Goal: Task Accomplishment & Management: Manage account settings

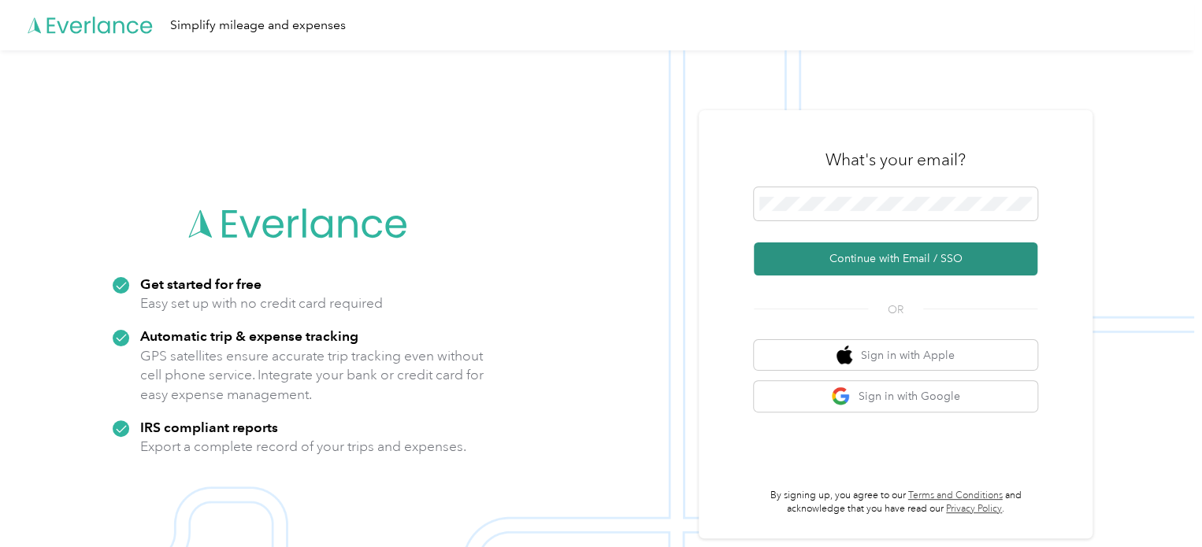
click at [915, 254] on button "Continue with Email / SSO" at bounding box center [896, 259] width 284 height 33
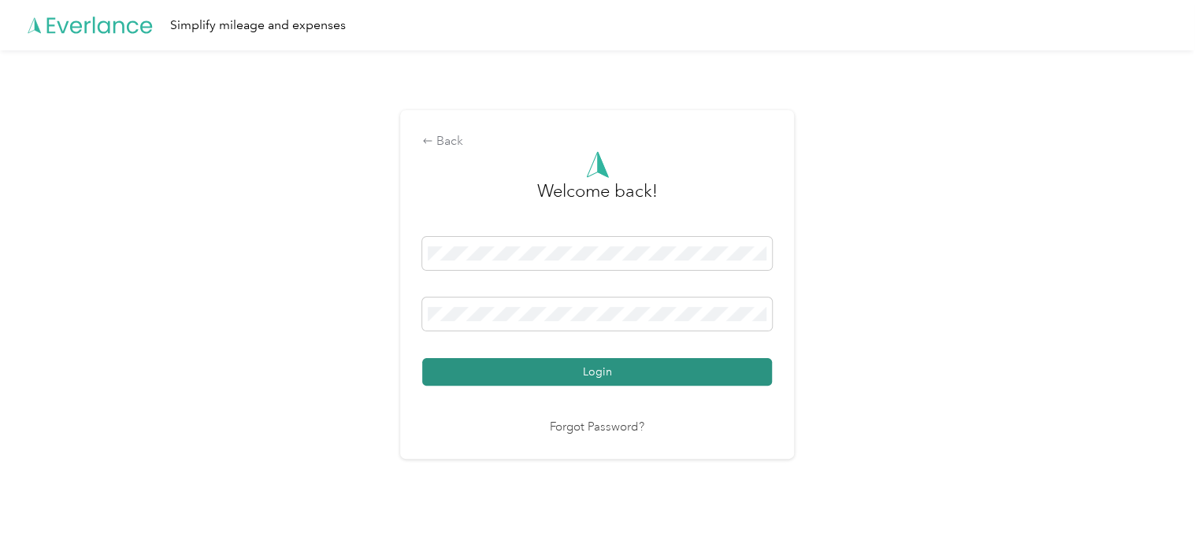
click at [605, 373] on button "Login" at bounding box center [597, 372] width 350 height 28
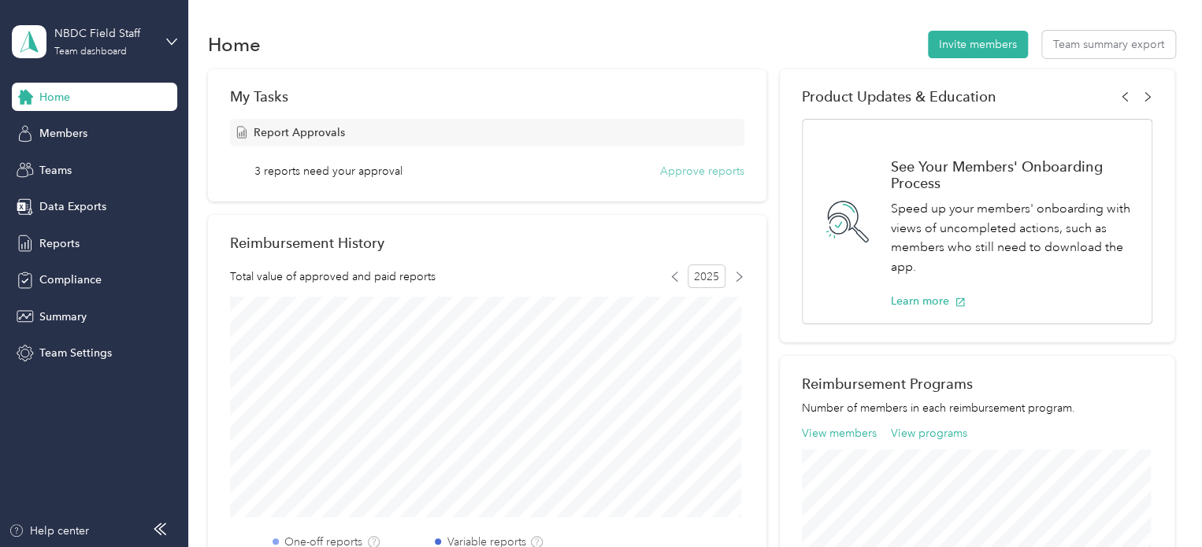
click at [696, 173] on button "Approve reports" at bounding box center [702, 171] width 84 height 17
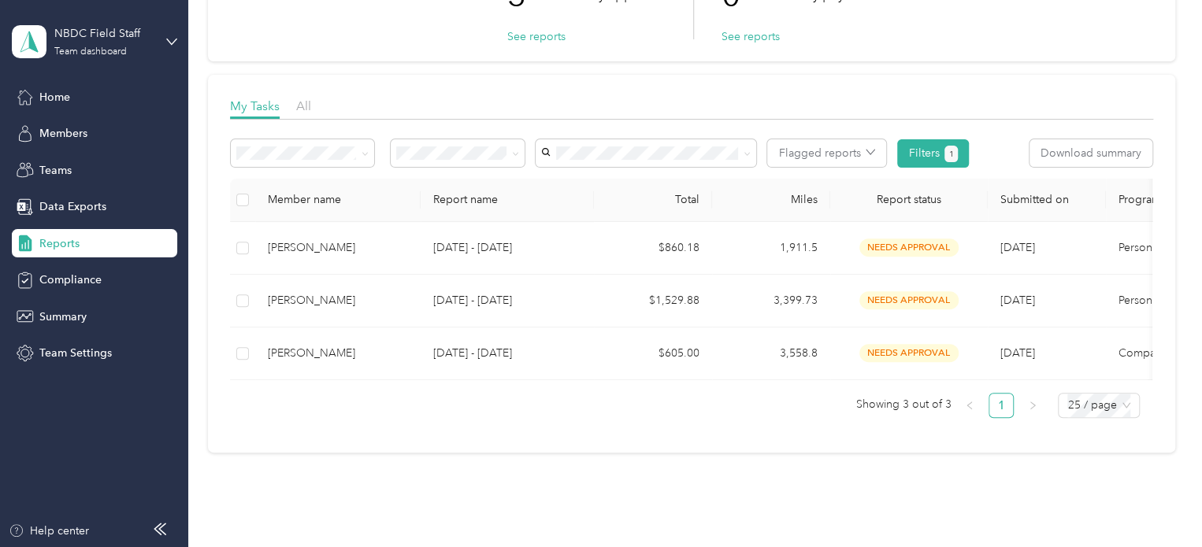
scroll to position [158, 0]
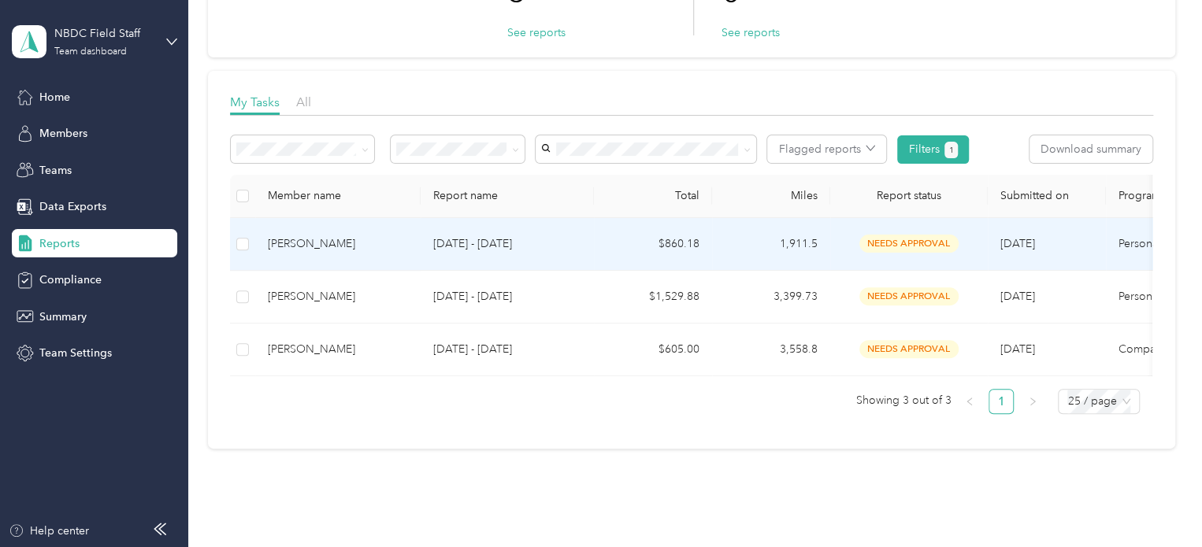
click at [911, 246] on span "needs approval" at bounding box center [908, 244] width 99 height 18
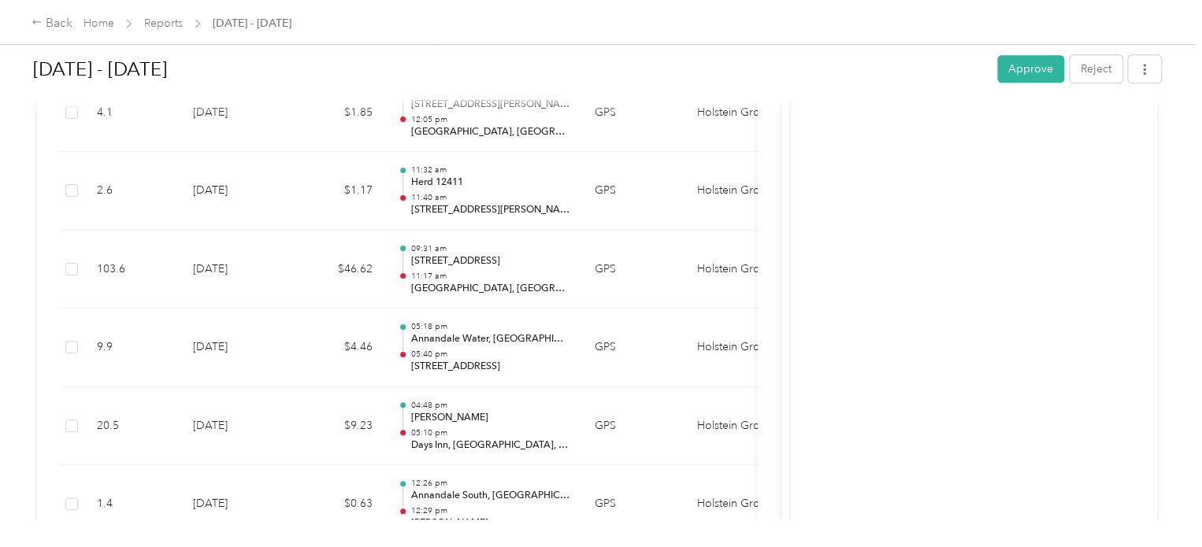
scroll to position [3781, 0]
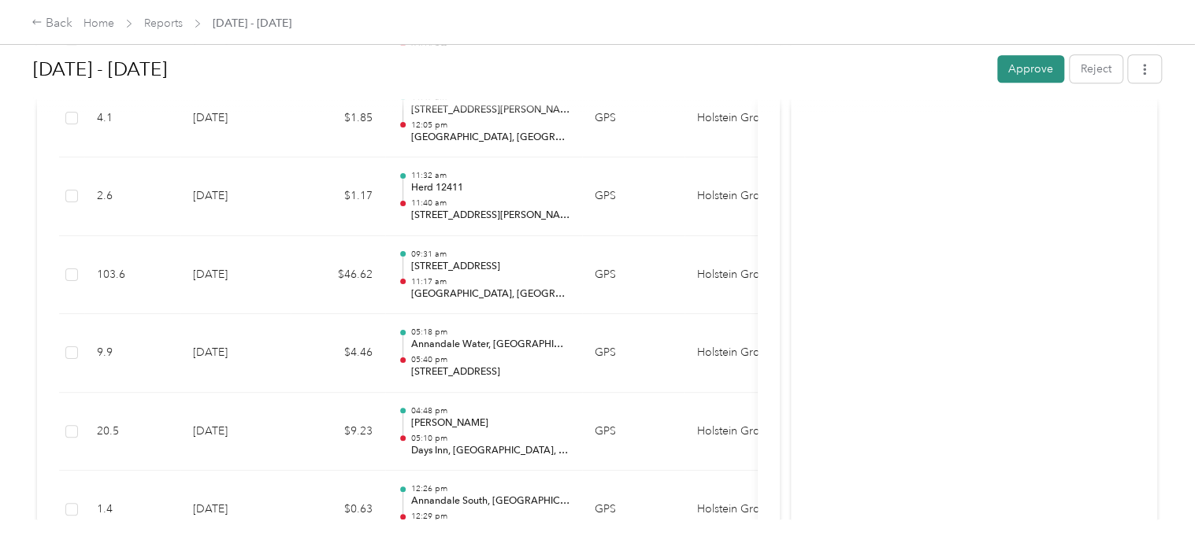
click at [1017, 65] on button "Approve" at bounding box center [1030, 69] width 67 height 28
click at [154, 21] on link "Reports" at bounding box center [163, 23] width 39 height 13
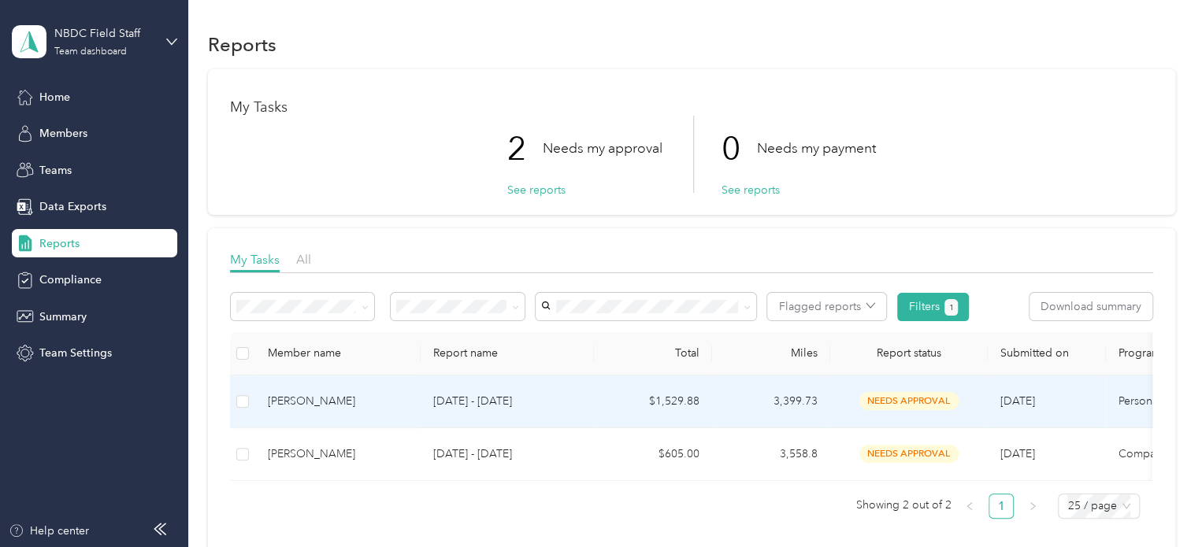
click at [887, 399] on span "needs approval" at bounding box center [908, 401] width 99 height 18
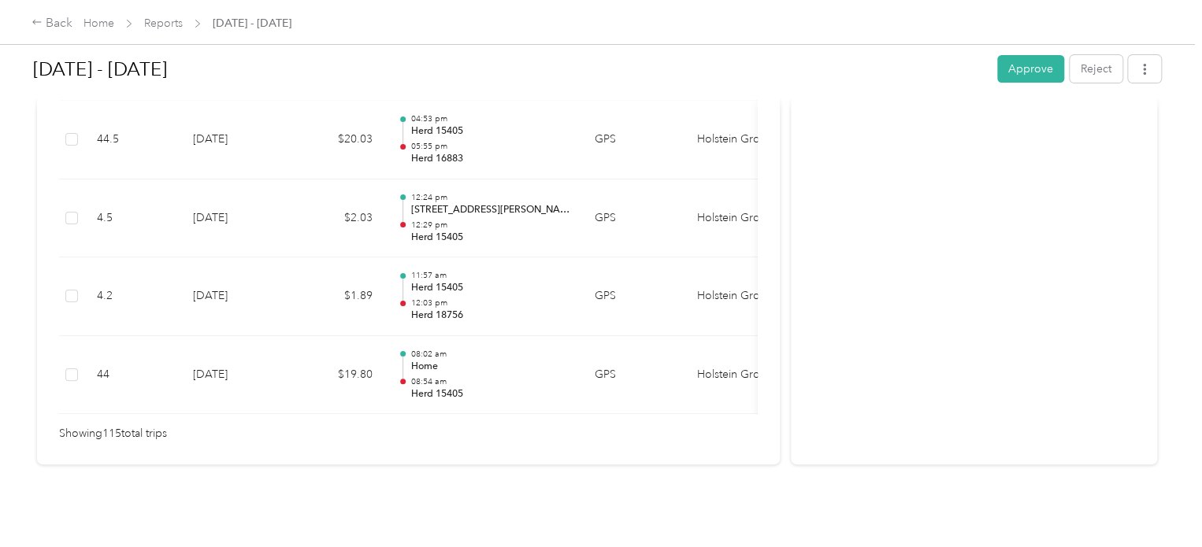
scroll to position [9172, 0]
click at [1019, 72] on button "Approve" at bounding box center [1030, 69] width 67 height 28
click at [169, 22] on link "Reports" at bounding box center [163, 23] width 39 height 13
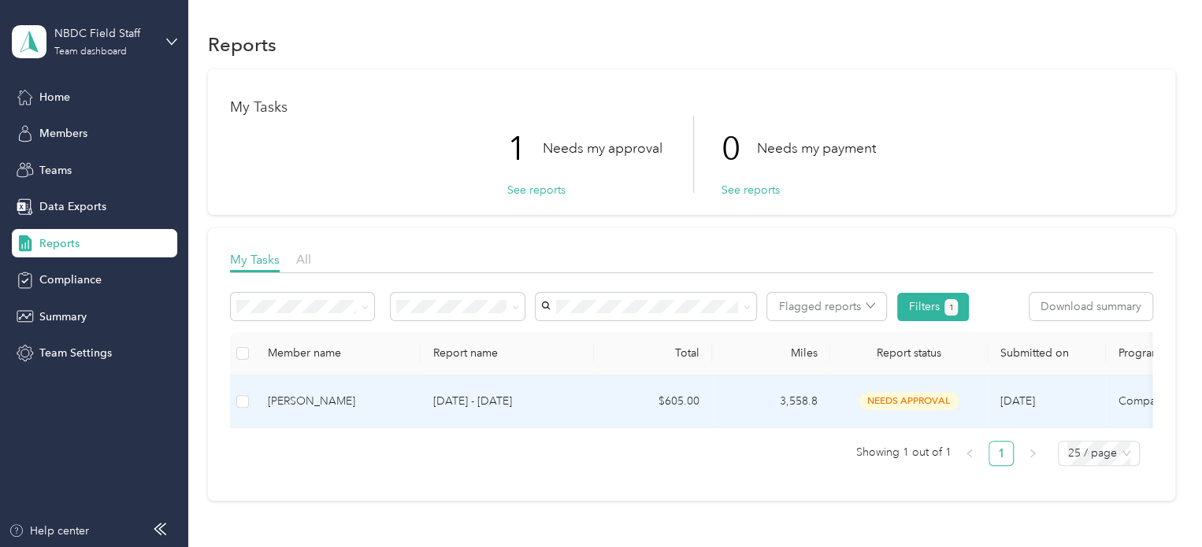
click at [885, 398] on span "needs approval" at bounding box center [908, 401] width 99 height 18
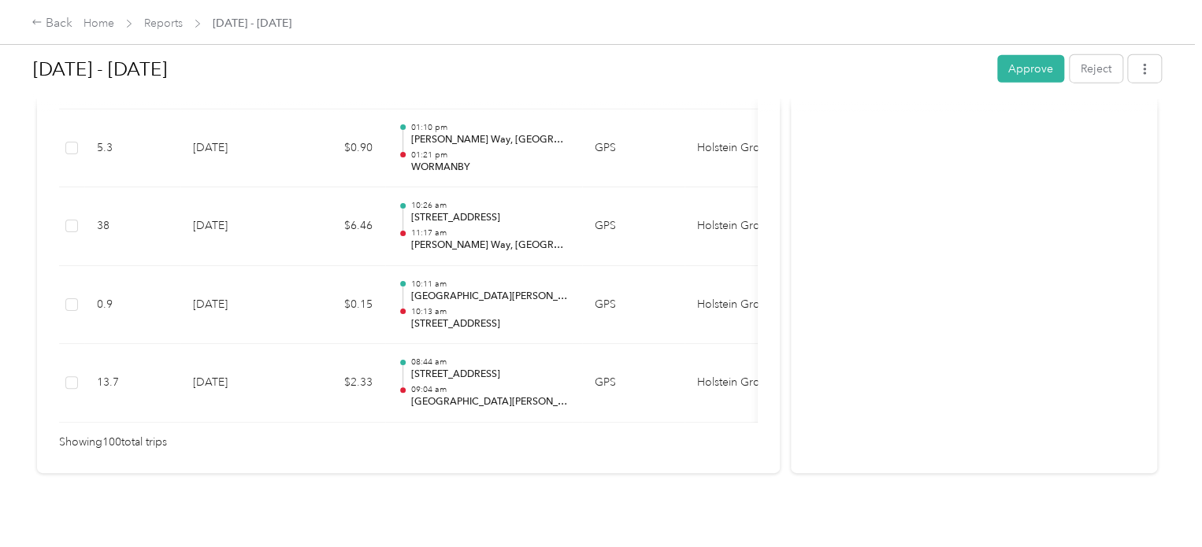
scroll to position [7998, 0]
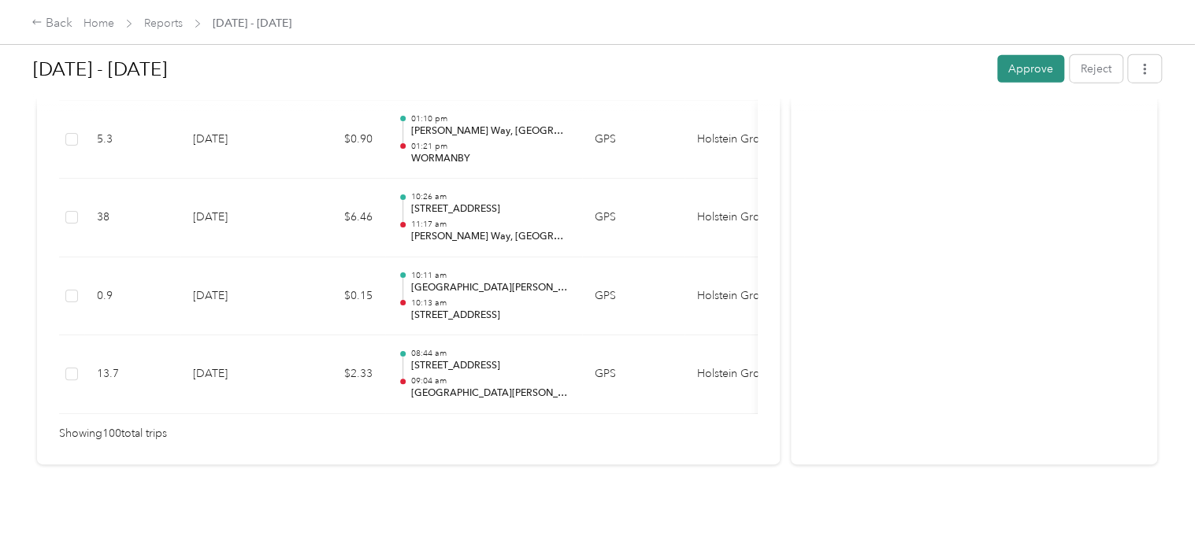
click at [1011, 65] on button "Approve" at bounding box center [1030, 69] width 67 height 28
click at [167, 20] on link "Reports" at bounding box center [163, 23] width 39 height 13
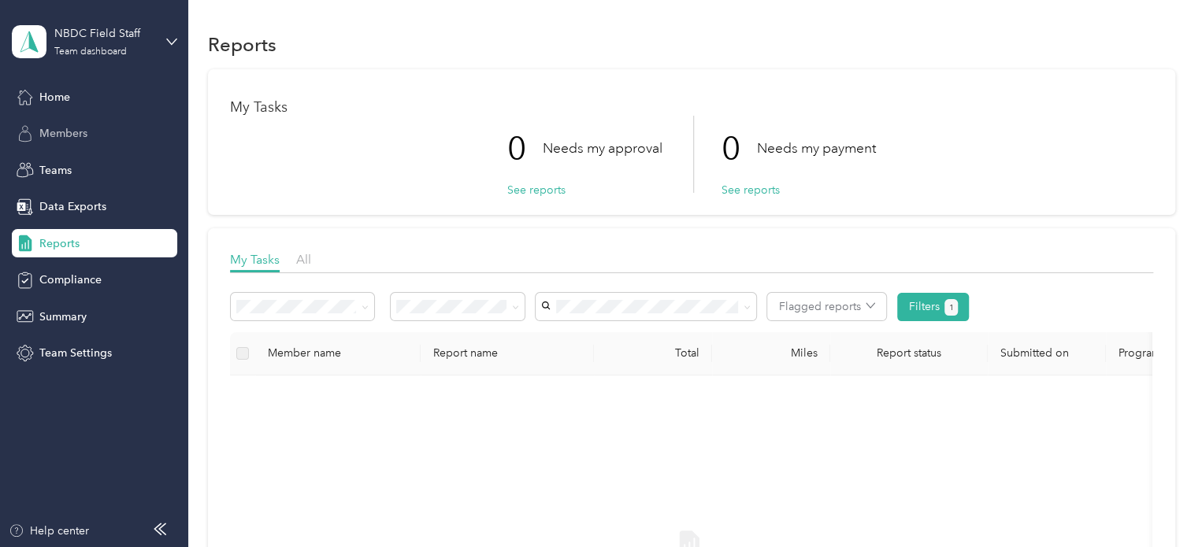
click at [67, 134] on span "Members" at bounding box center [63, 133] width 48 height 17
